Goal: Task Accomplishment & Management: Manage account settings

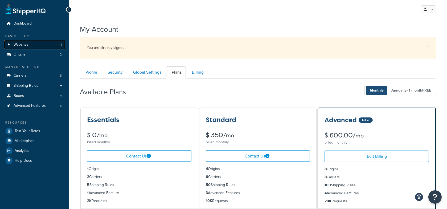
drag, startPoint x: 59, startPoint y: 41, endPoint x: 80, endPoint y: 44, distance: 21.3
click at [59, 41] on link "Websites 1" at bounding box center [34, 45] width 61 height 10
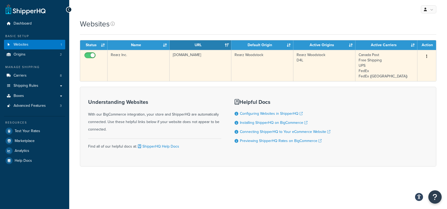
drag, startPoint x: 138, startPoint y: 62, endPoint x: 140, endPoint y: 62, distance: 2.7
click at [138, 62] on td "Rearz Inc." at bounding box center [139, 65] width 62 height 31
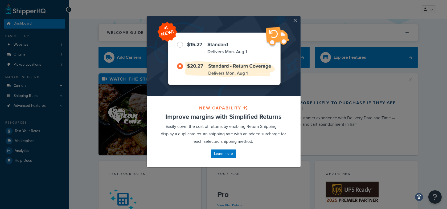
click at [300, 18] on button "button" at bounding box center [300, 16] width 1 height 1
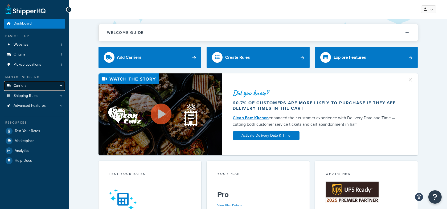
click at [49, 85] on link "Carriers" at bounding box center [34, 86] width 61 height 10
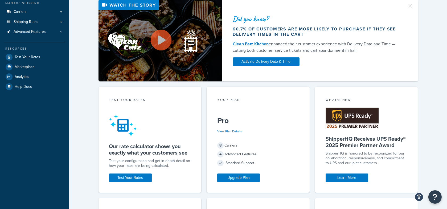
scroll to position [93, 0]
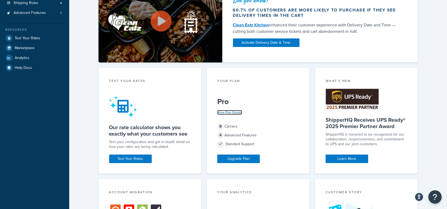
click at [236, 112] on link "View Plan Details" at bounding box center [229, 112] width 25 height 5
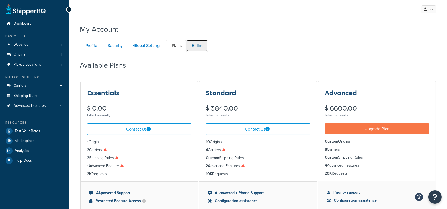
click at [195, 43] on link "Billing" at bounding box center [198, 46] width 22 height 12
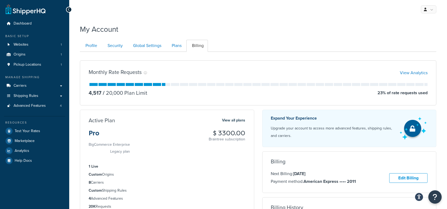
scroll to position [51, 0]
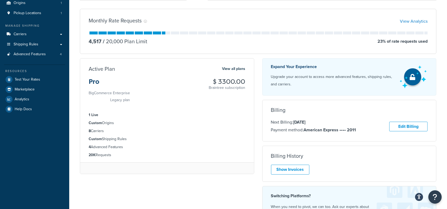
click at [228, 79] on h3 "$ 3300.00" at bounding box center [227, 81] width 37 height 7
copy h3 "3300.00"
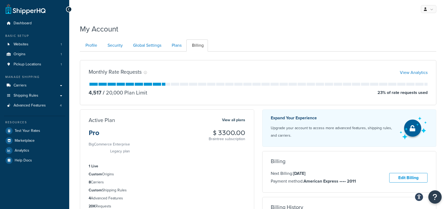
scroll to position [0, 0]
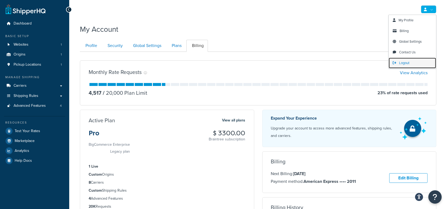
click at [416, 58] on link "Logout" at bounding box center [412, 63] width 47 height 11
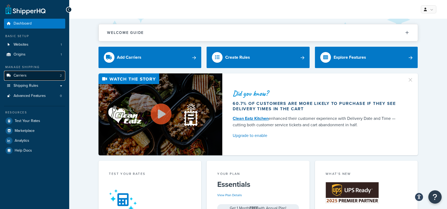
click at [52, 76] on link "Carriers 2" at bounding box center [34, 76] width 61 height 10
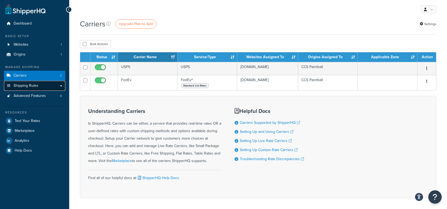
click at [39, 85] on link "Shipping Rules" at bounding box center [34, 86] width 61 height 10
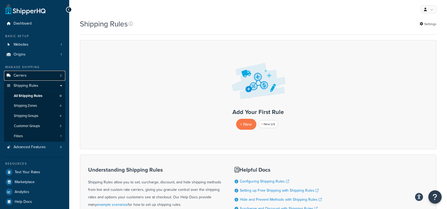
click at [57, 74] on link "Carriers 2" at bounding box center [34, 76] width 61 height 10
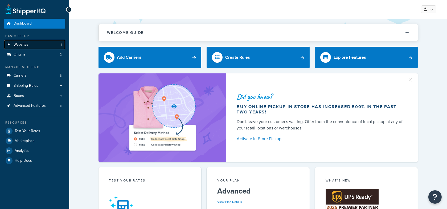
click at [53, 46] on link "Websites 1" at bounding box center [34, 45] width 61 height 10
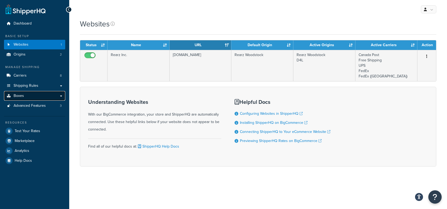
click at [55, 94] on link "Boxes" at bounding box center [34, 96] width 61 height 10
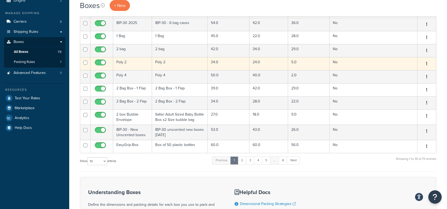
scroll to position [54, 0]
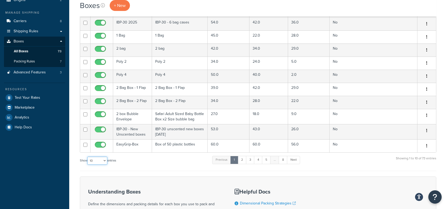
click at [102, 162] on select "10 15 25 50 100 1000" at bounding box center [97, 160] width 20 height 8
select select "50"
click at [88, 156] on select "10 15 25 50 100 1000" at bounding box center [97, 160] width 20 height 8
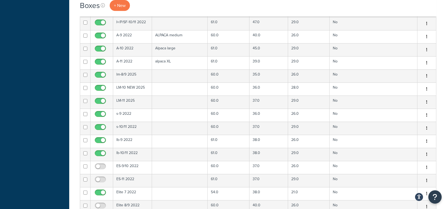
scroll to position [0, 0]
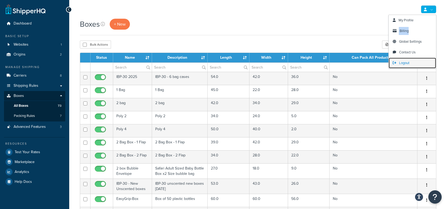
drag, startPoint x: 405, startPoint y: 63, endPoint x: 401, endPoint y: 60, distance: 5.8
click at [405, 63] on span "Logout" at bounding box center [404, 62] width 10 height 5
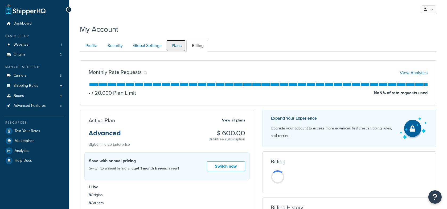
click at [177, 47] on link "Plans" at bounding box center [176, 46] width 20 height 12
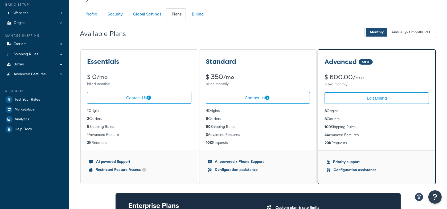
scroll to position [32, 0]
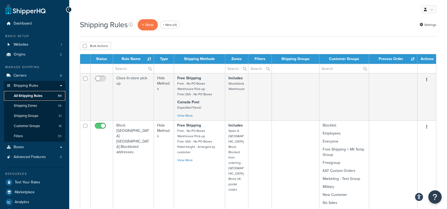
click at [59, 94] on span "59" at bounding box center [60, 96] width 4 height 5
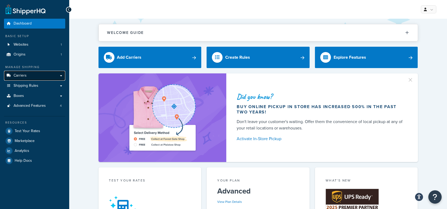
click at [50, 78] on link "Carriers" at bounding box center [34, 76] width 61 height 10
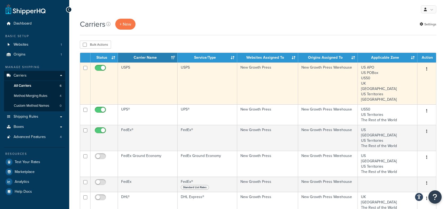
click at [143, 79] on td "USPS" at bounding box center [148, 83] width 60 height 42
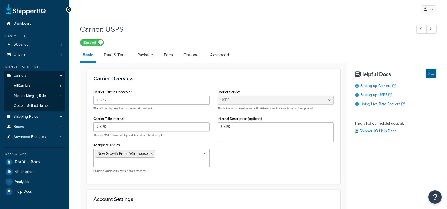
select select "usps"
select select "ONLINE"
click at [124, 57] on link "Date & Time" at bounding box center [115, 55] width 28 height 13
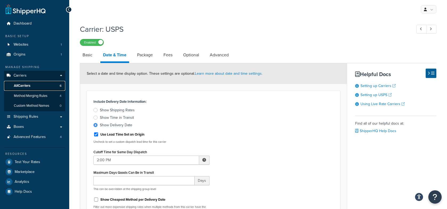
click at [45, 86] on link "All Carriers 6" at bounding box center [34, 86] width 61 height 10
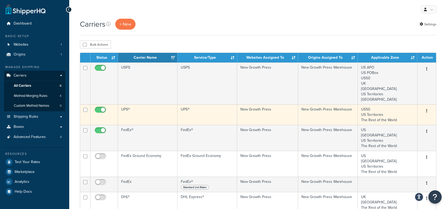
click at [141, 119] on td "UPS®" at bounding box center [148, 114] width 60 height 21
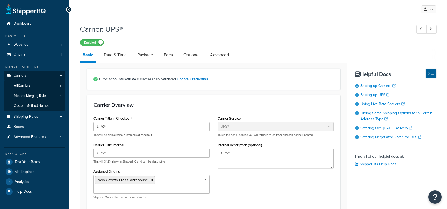
select select "ups"
click at [116, 55] on link "Date & Time" at bounding box center [115, 55] width 28 height 13
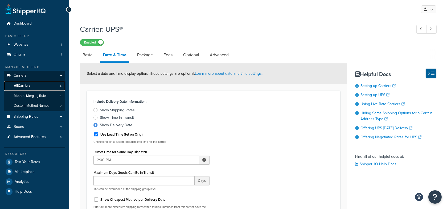
click at [39, 86] on link "All Carriers 6" at bounding box center [34, 86] width 61 height 10
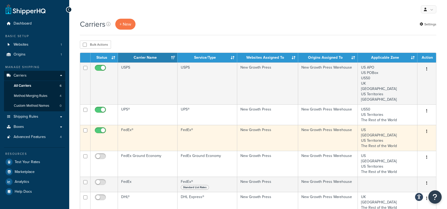
click at [155, 129] on td "FedEx®" at bounding box center [148, 138] width 60 height 26
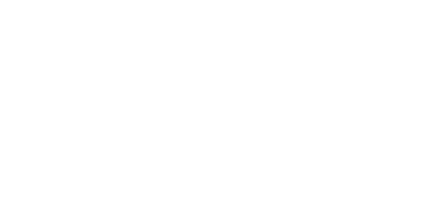
select select "fedEx"
select select "REGULAR_PICKUP"
select select "YOUR_PACKAGING"
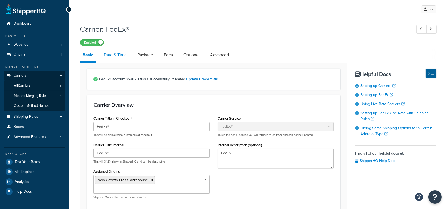
click at [120, 57] on link "Date & Time" at bounding box center [115, 55] width 28 height 13
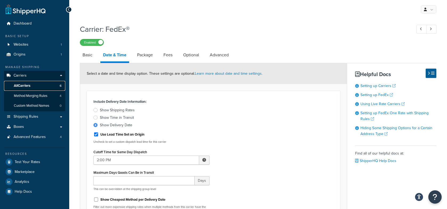
drag, startPoint x: 52, startPoint y: 84, endPoint x: 68, endPoint y: 84, distance: 16.0
click at [52, 84] on link "All Carriers 6" at bounding box center [34, 86] width 61 height 10
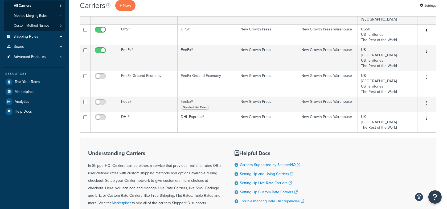
scroll to position [80, 0]
